Goal: Information Seeking & Learning: Learn about a topic

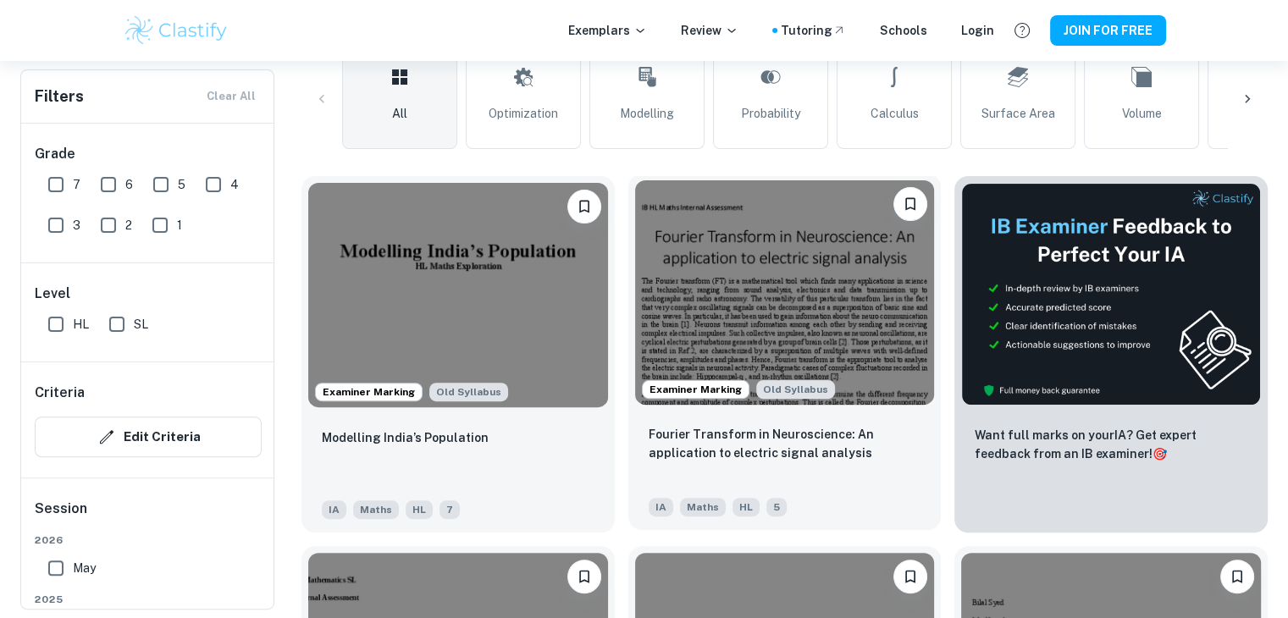
scroll to position [424, 0]
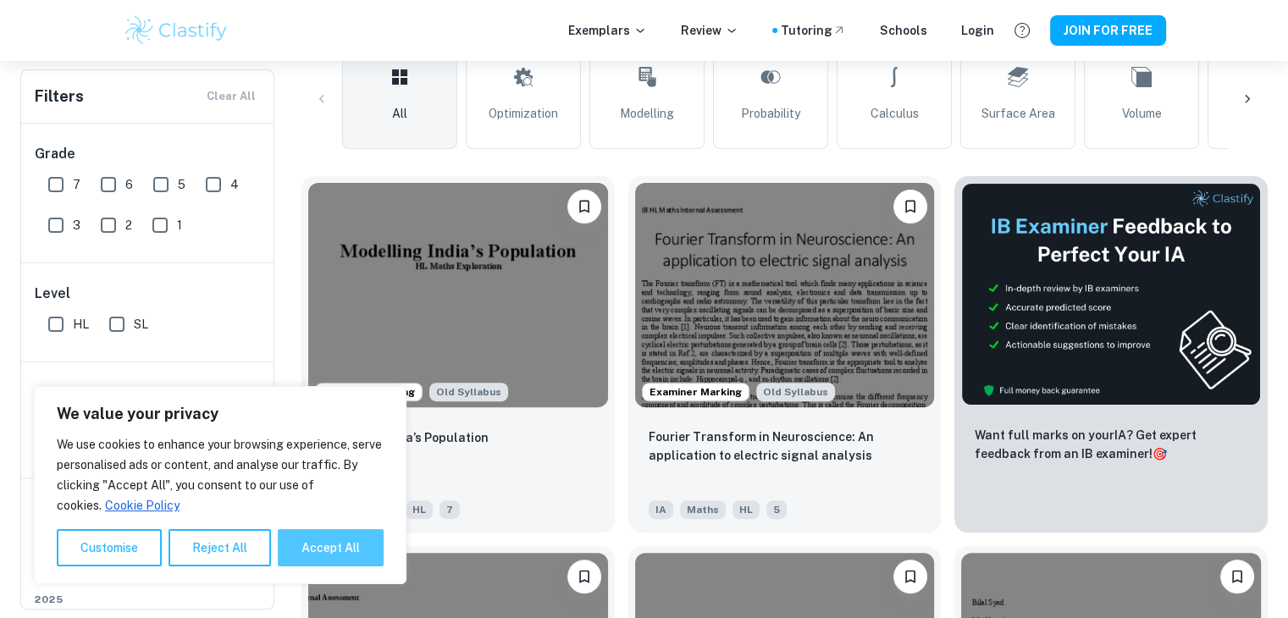
click at [315, 539] on button "Accept All" at bounding box center [331, 547] width 106 height 37
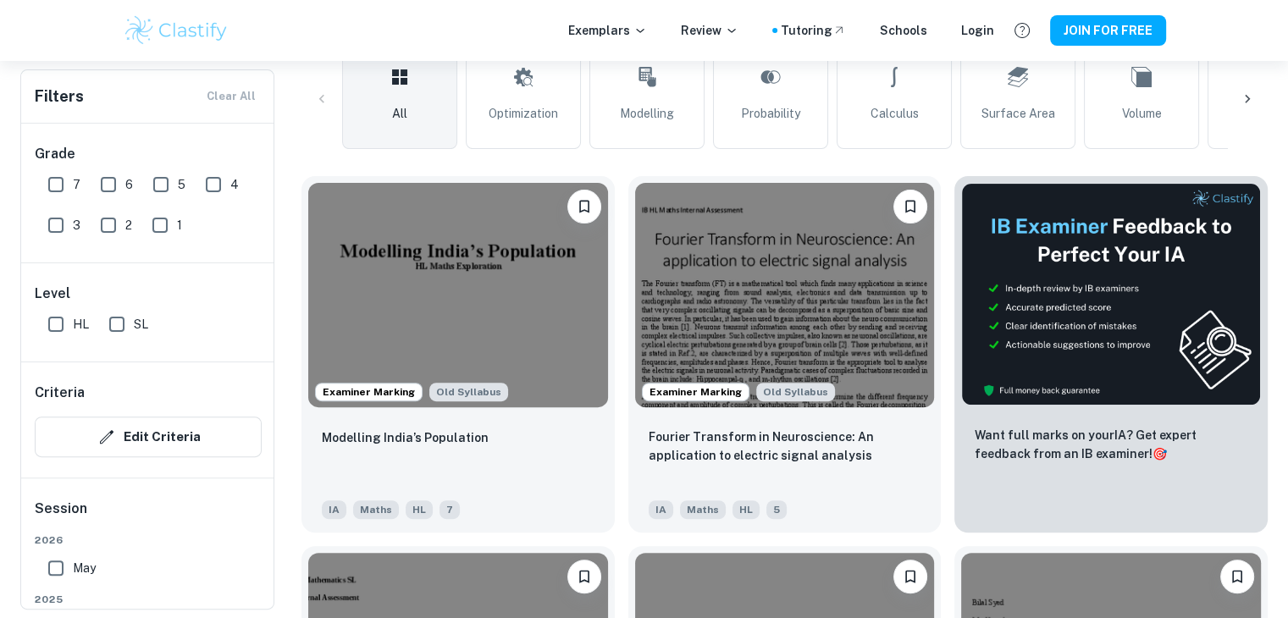
checkbox input "true"
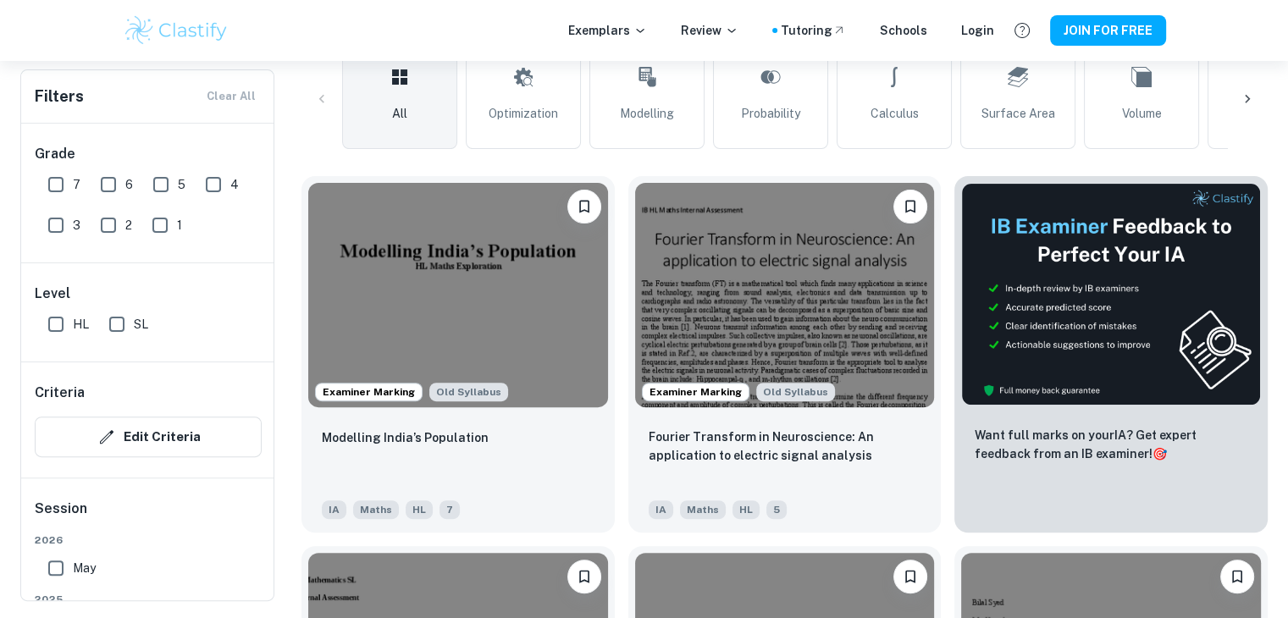
scroll to position [0, 0]
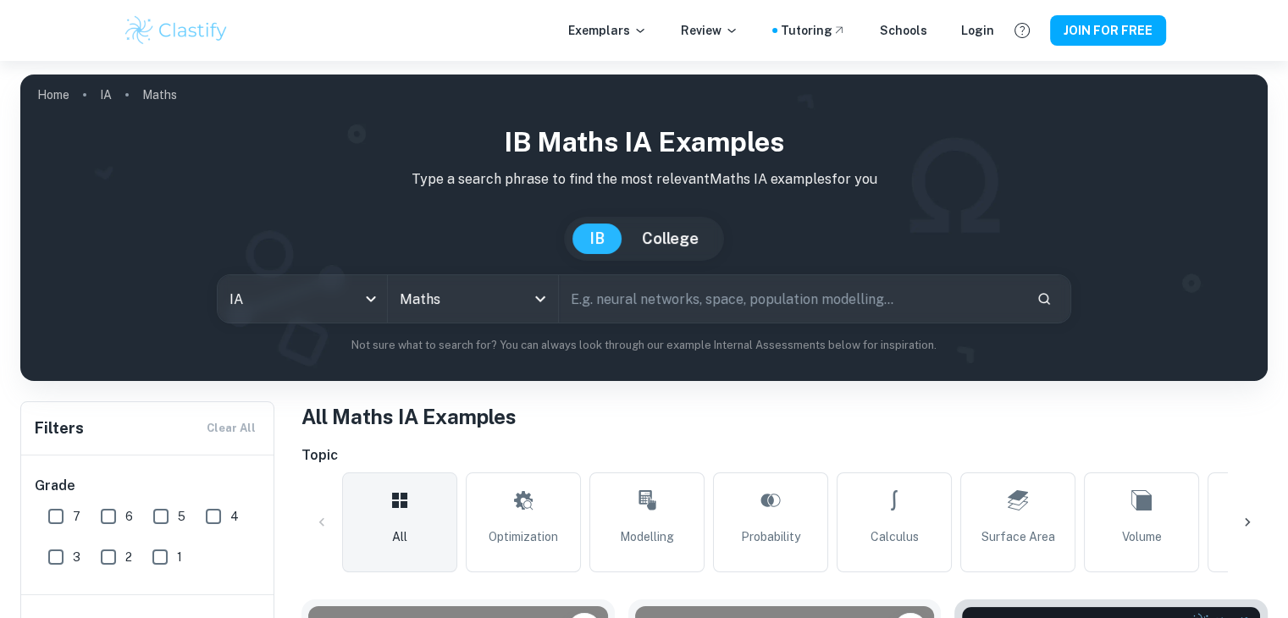
click at [702, 302] on input "text" at bounding box center [791, 298] width 464 height 47
type input "freee throw basketball"
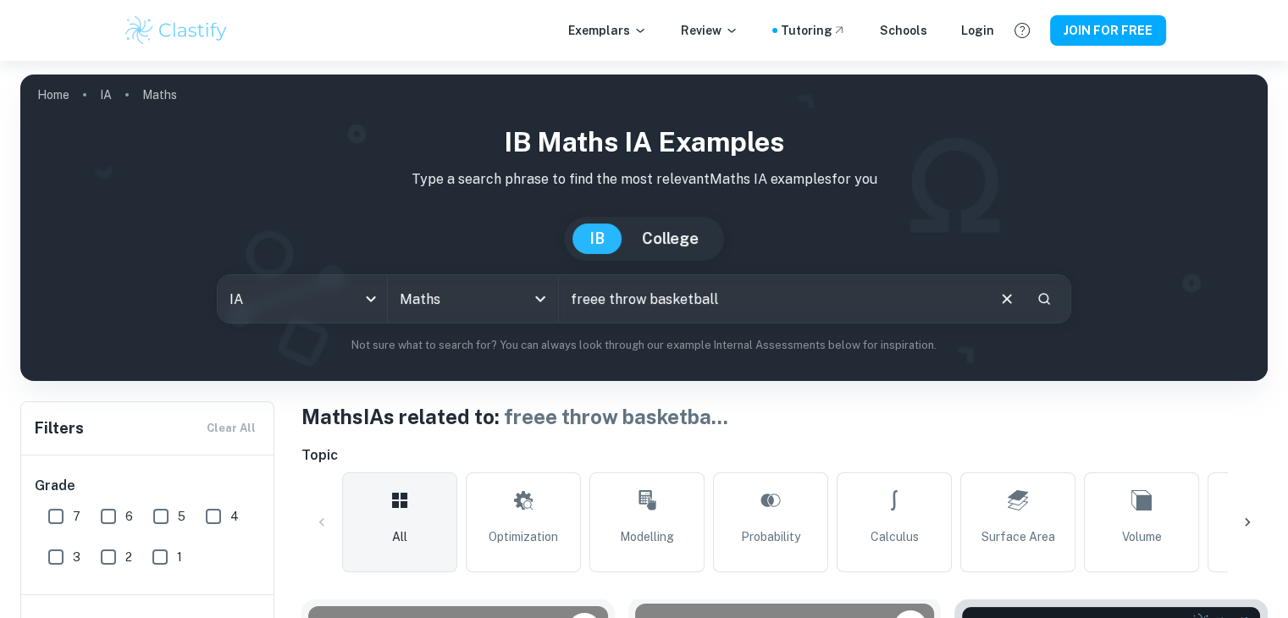
scroll to position [424, 0]
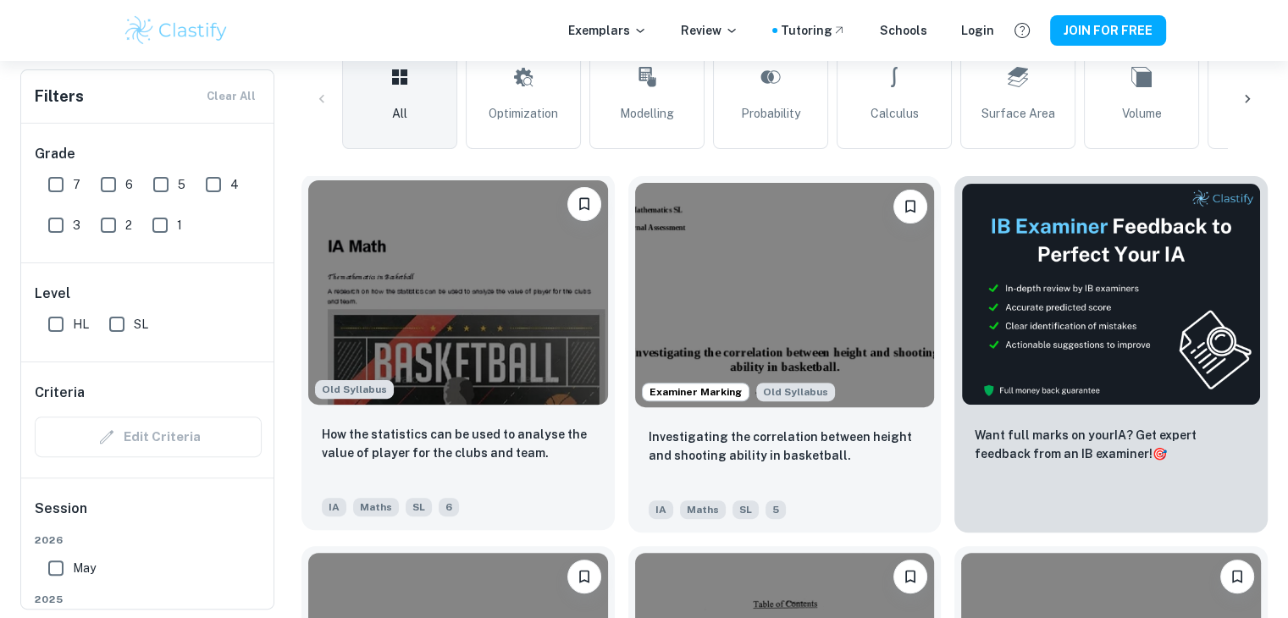
click at [552, 333] on img at bounding box center [458, 292] width 300 height 224
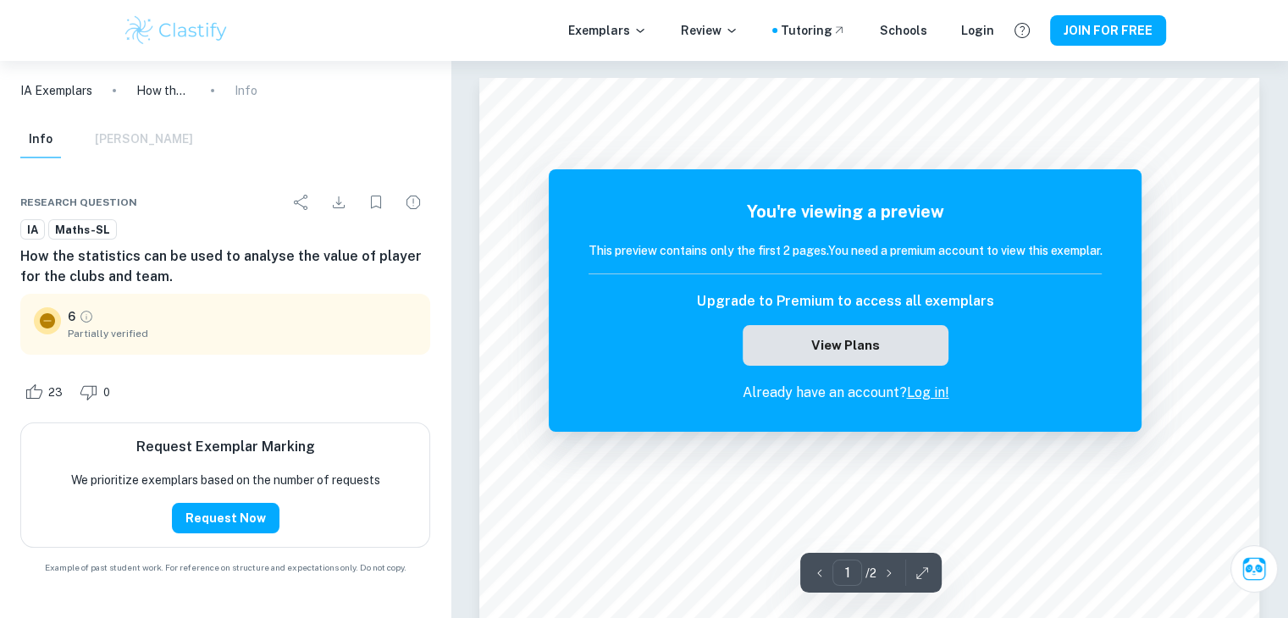
click at [917, 340] on button "View Plans" at bounding box center [845, 345] width 205 height 41
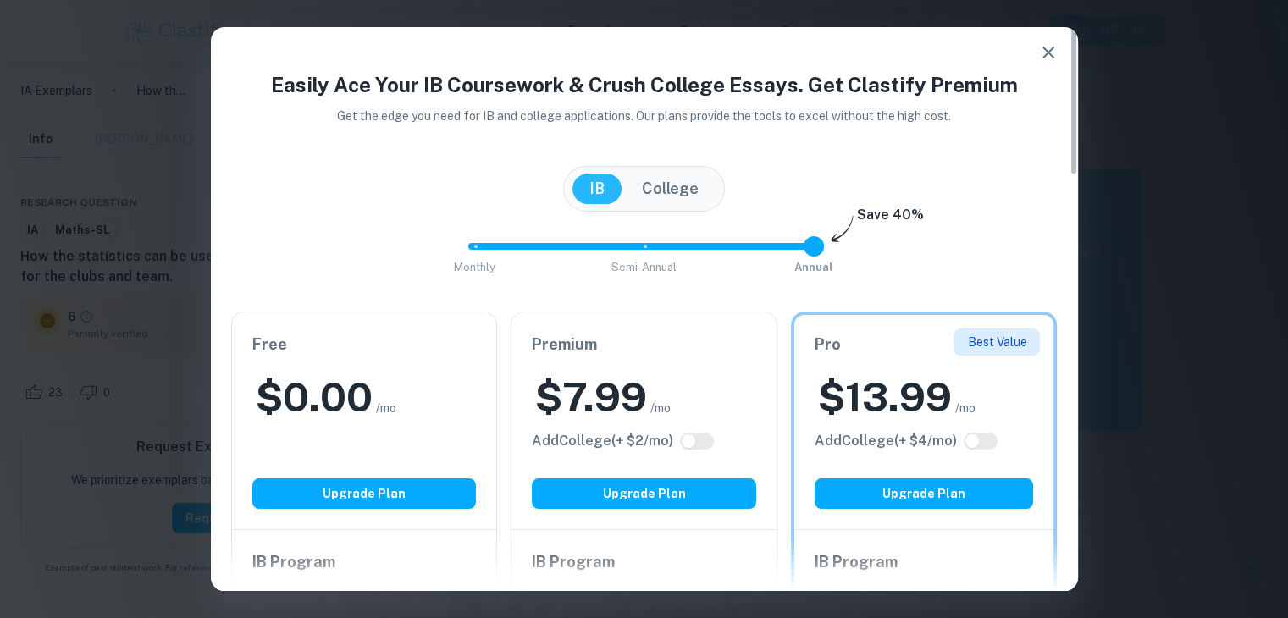
click at [1055, 58] on icon "button" at bounding box center [1049, 52] width 20 height 20
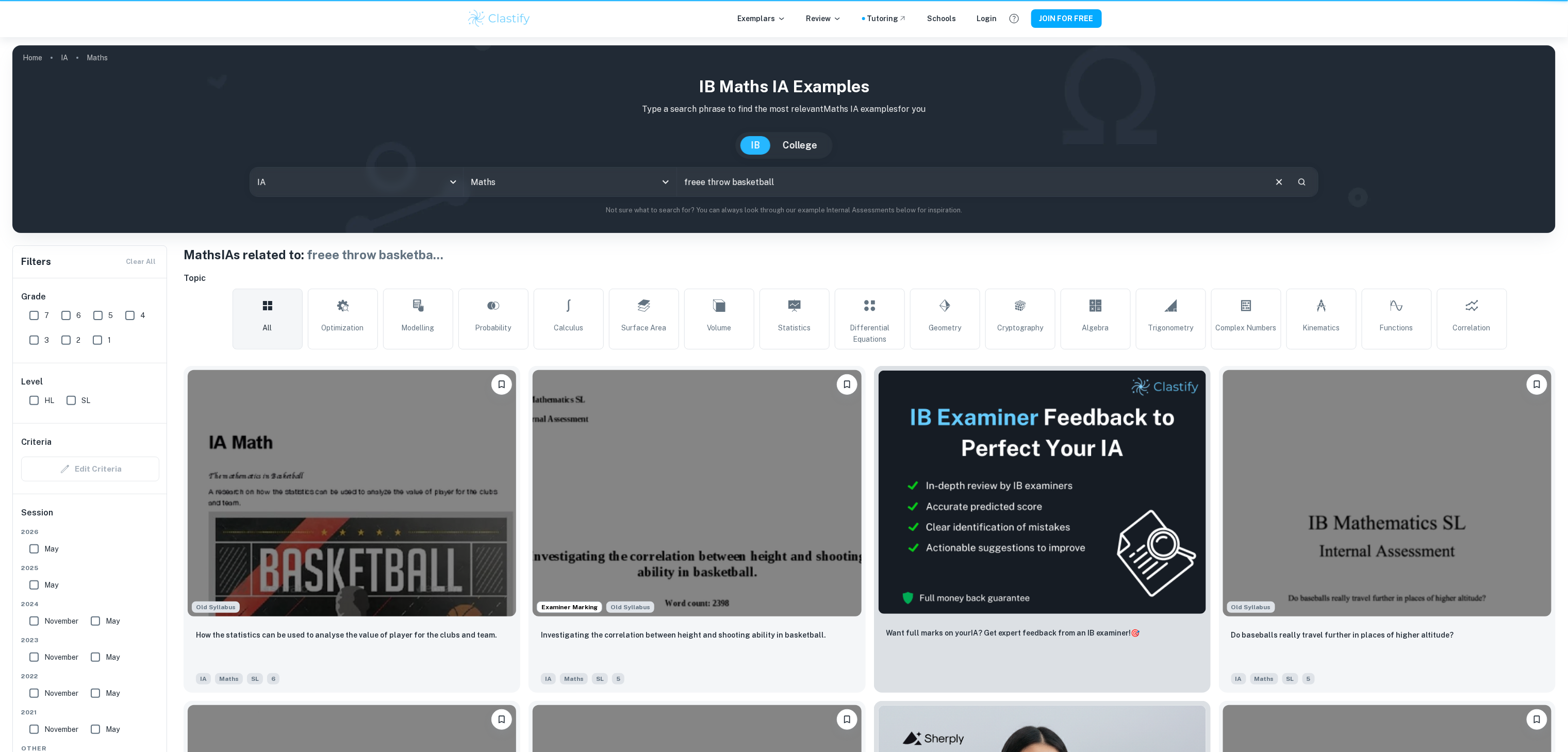
scroll to position [515, 0]
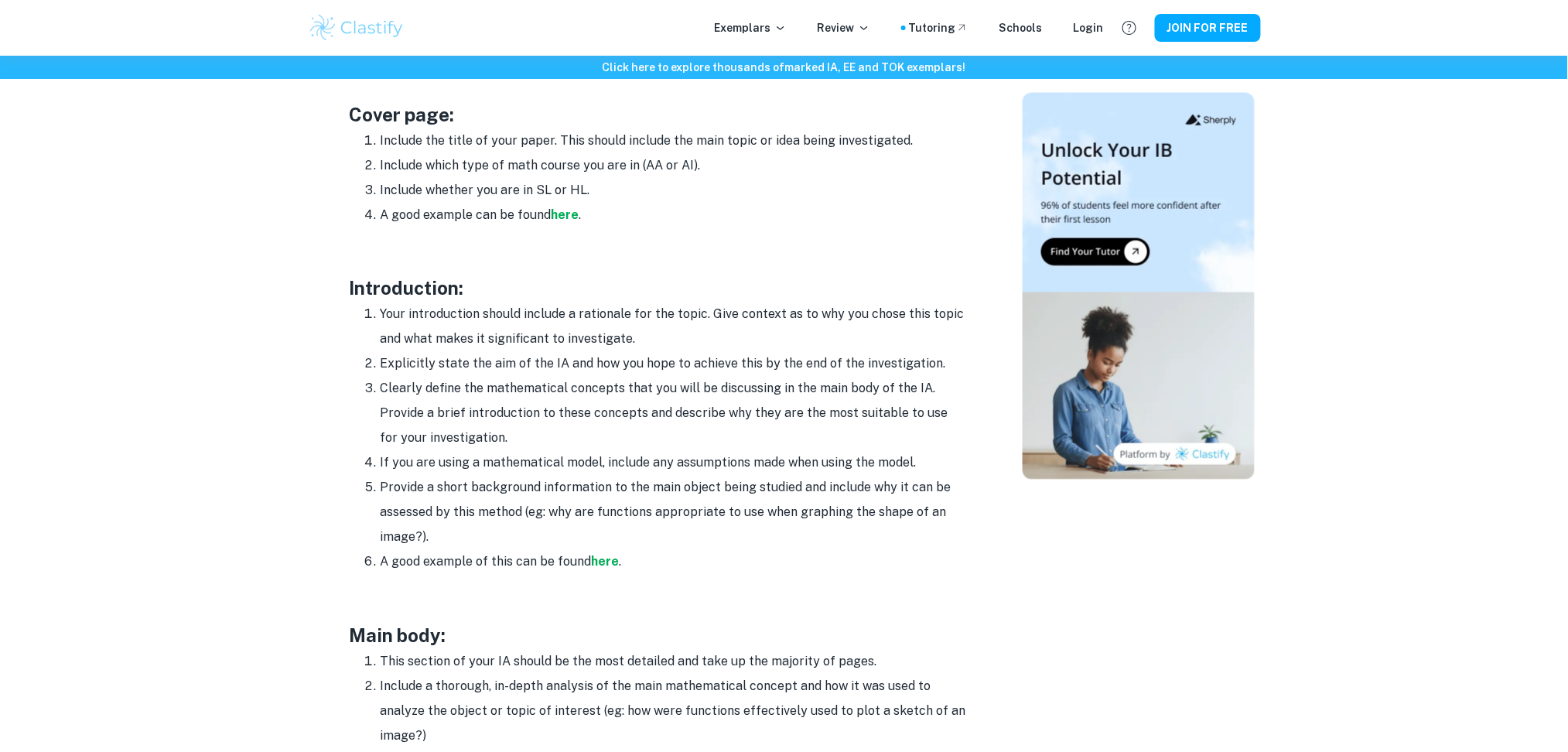
scroll to position [929, 0]
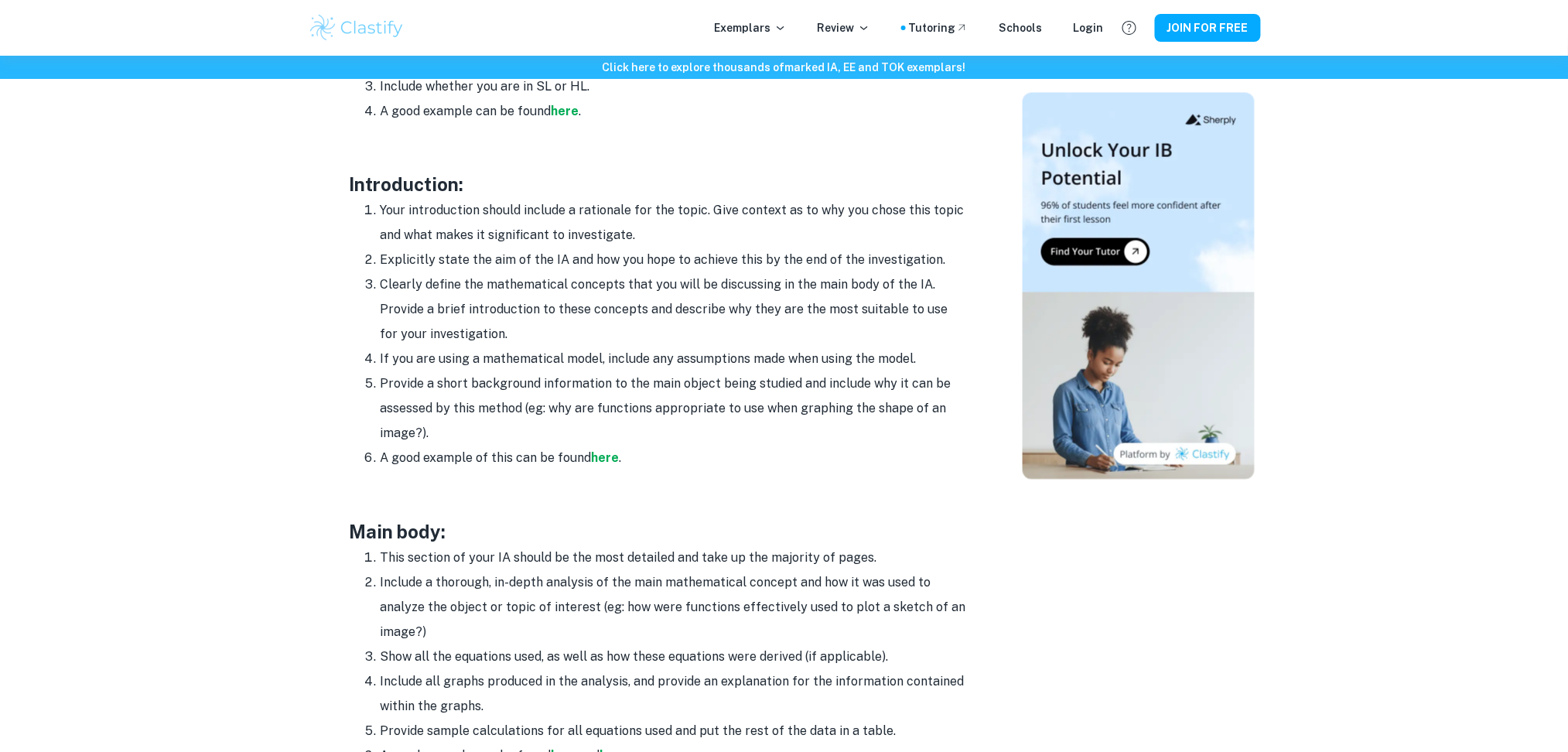
drag, startPoint x: 384, startPoint y: 209, endPoint x: 634, endPoint y: 469, distance: 360.7
click at [634, 469] on ol "Your introduction should include a rationale for the topic. Give context as to …" at bounding box center [659, 335] width 619 height 272
copy ol "Your introduction should include a rationale for the topic. Give context as to …"
